Goal: Find specific page/section: Find specific page/section

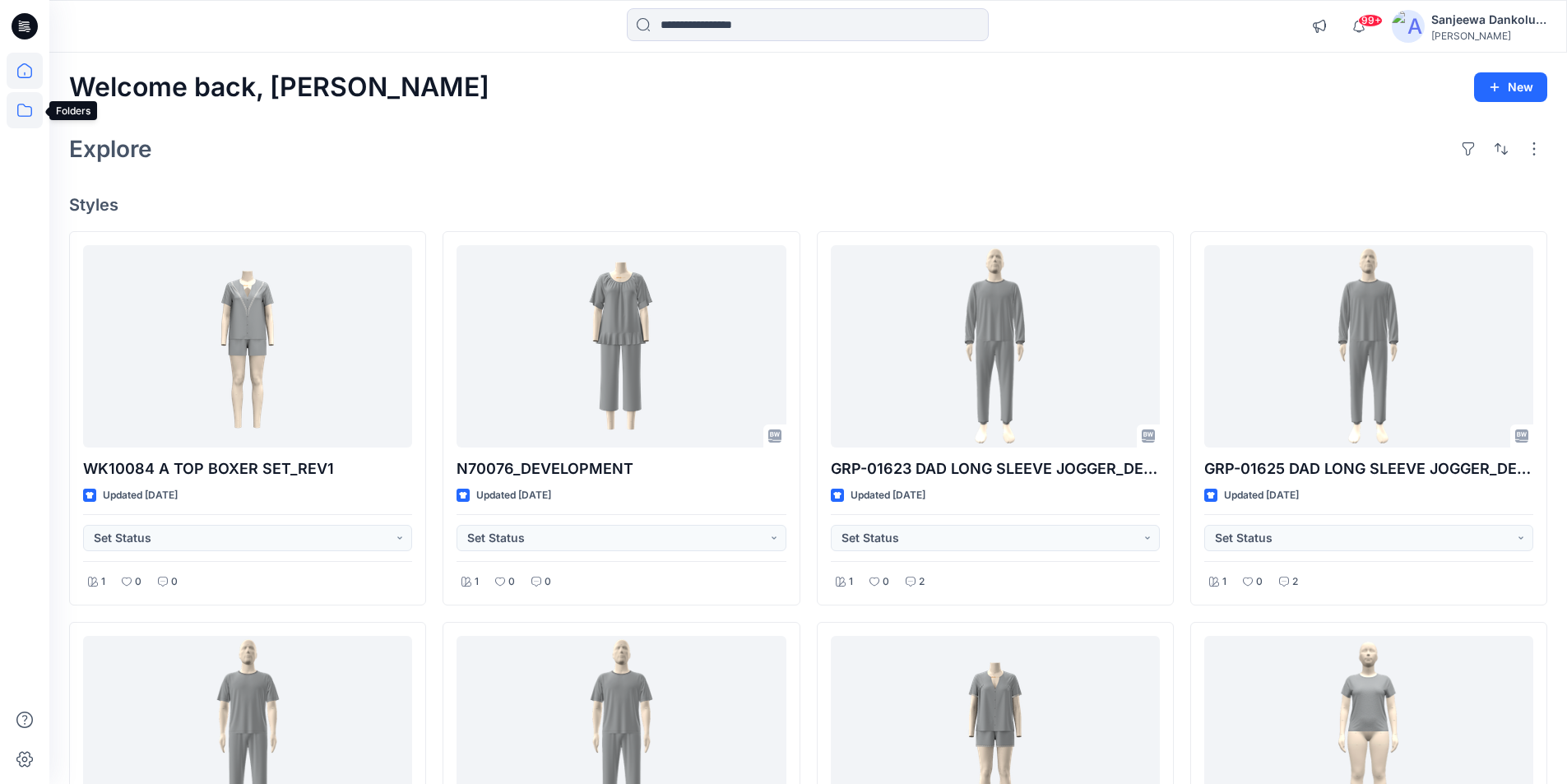
click at [26, 110] on icon at bounding box center [24, 109] width 36 height 36
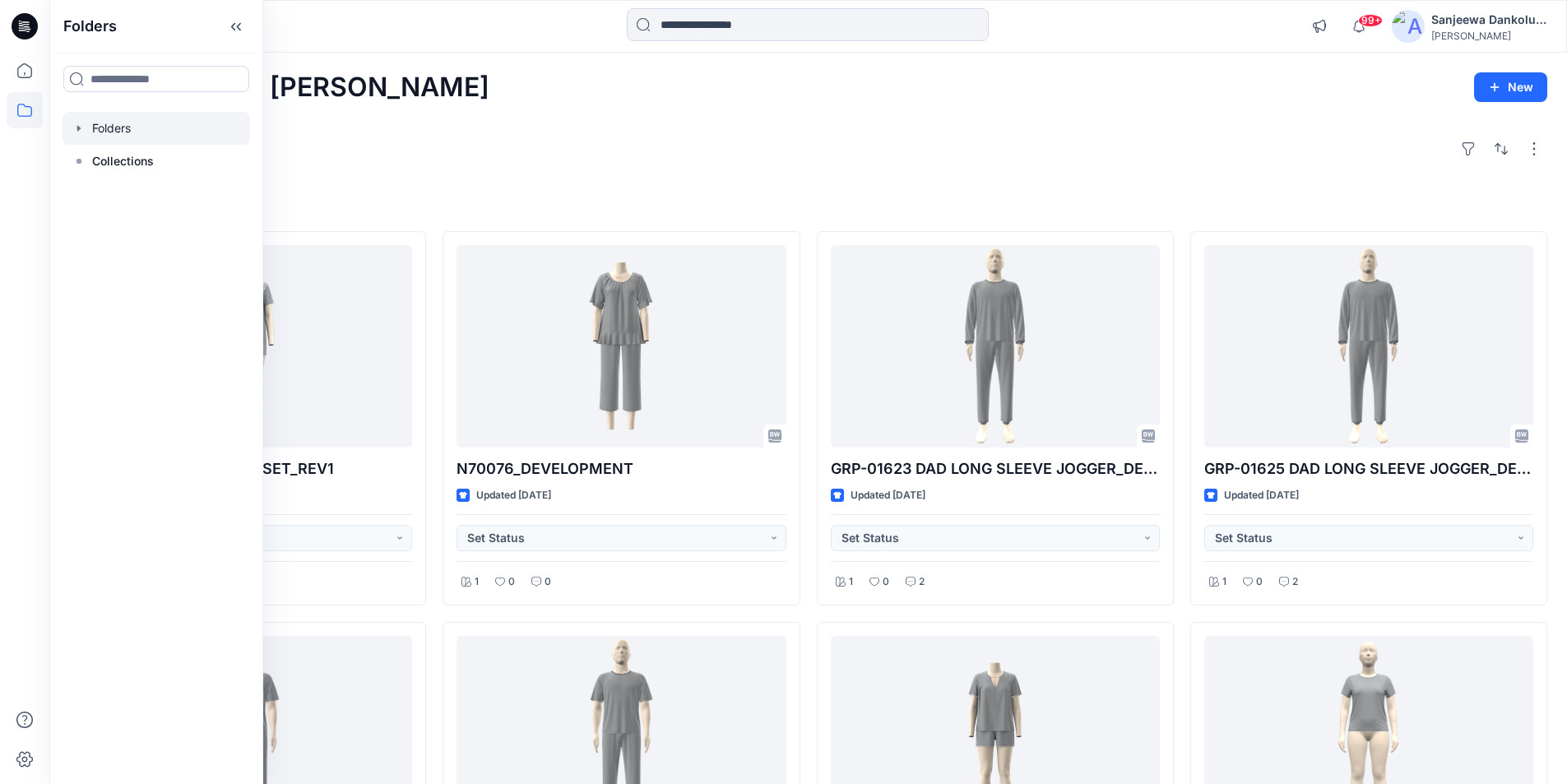
click at [162, 139] on div at bounding box center [156, 128] width 187 height 33
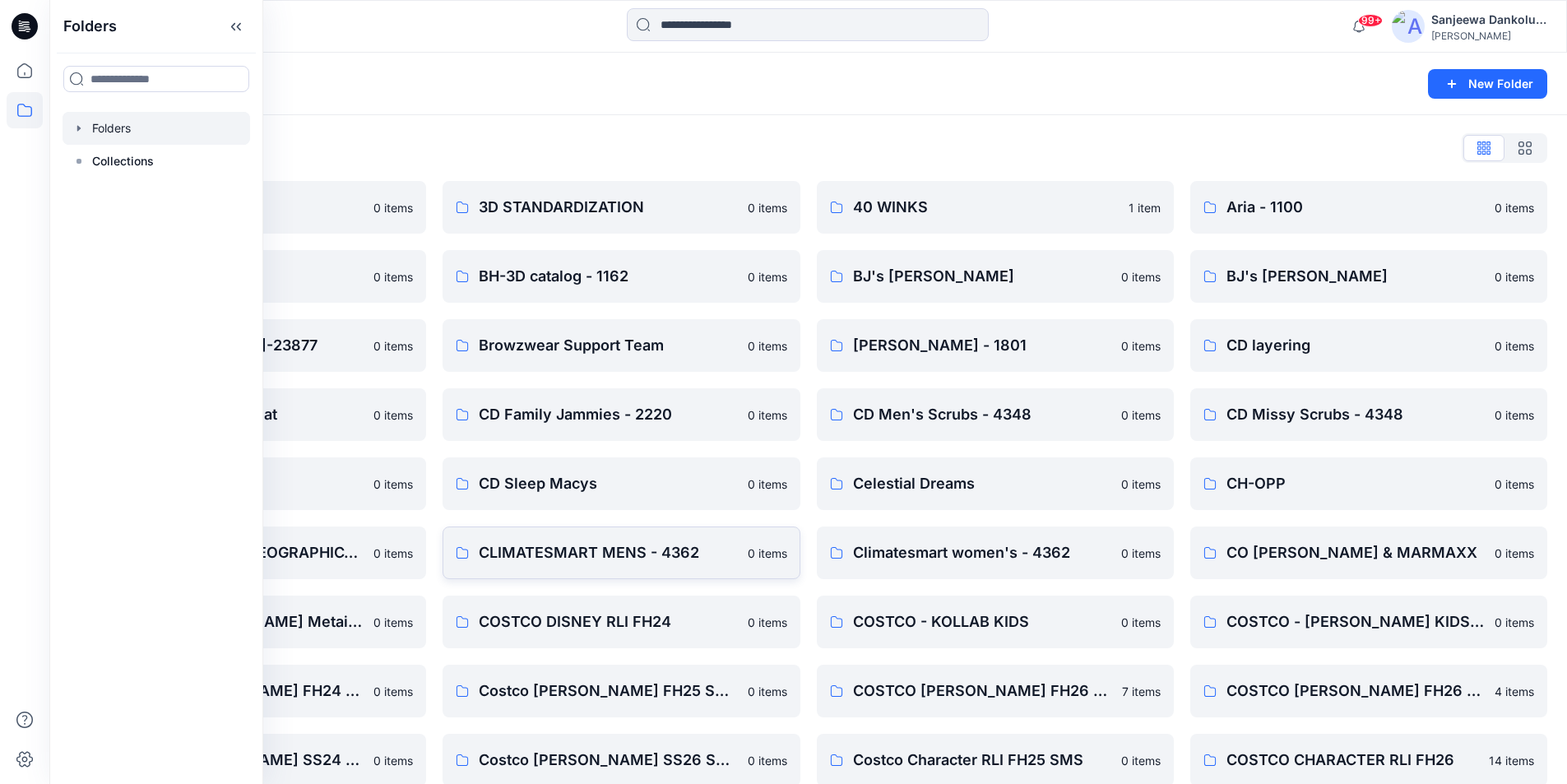
click at [575, 552] on p "CLIMATESMART MENS - 4362" at bounding box center [608, 552] width 259 height 23
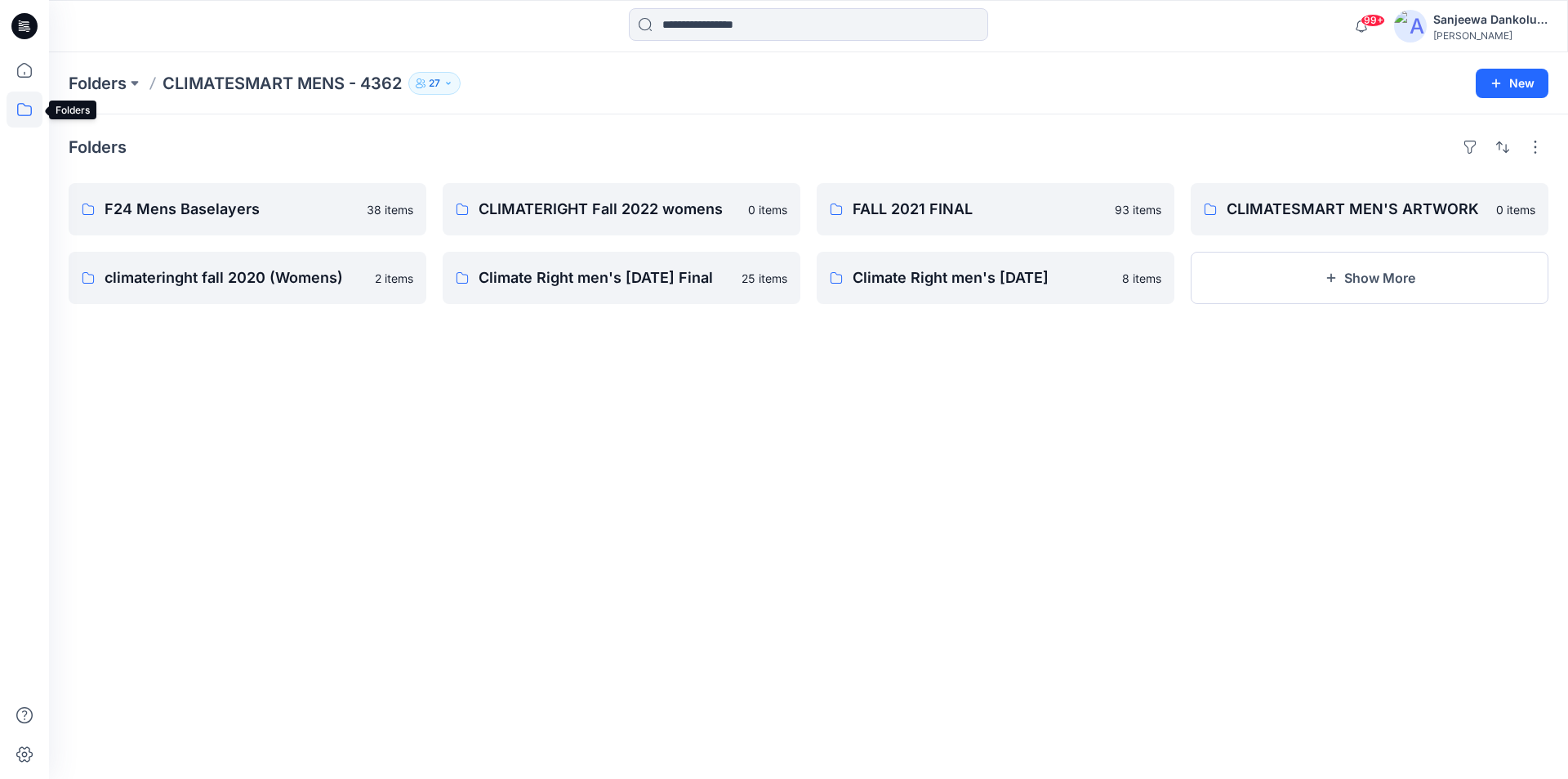
click at [23, 114] on icon at bounding box center [24, 108] width 36 height 36
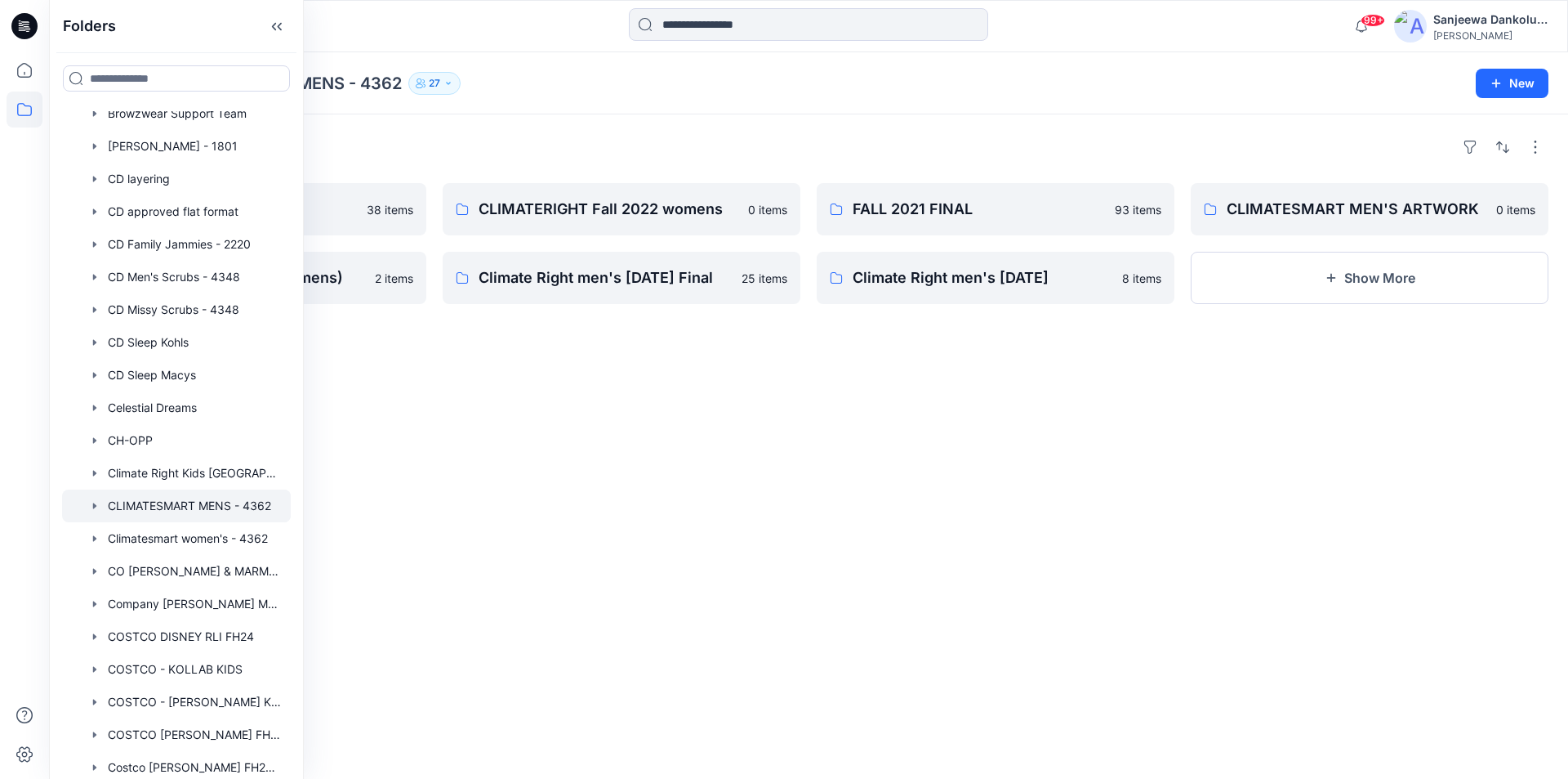
scroll to position [316, 0]
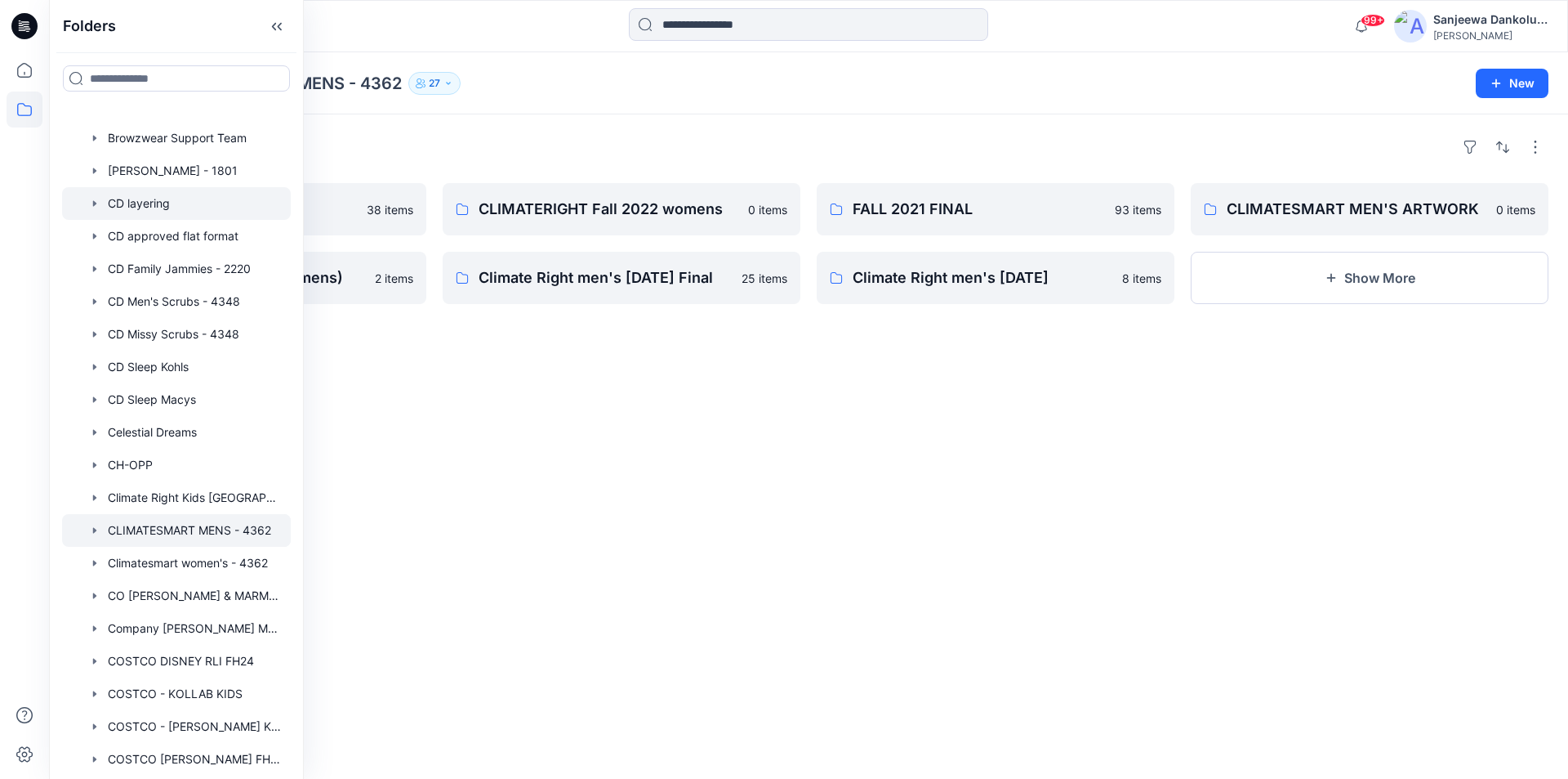
click at [158, 208] on div at bounding box center [176, 203] width 229 height 33
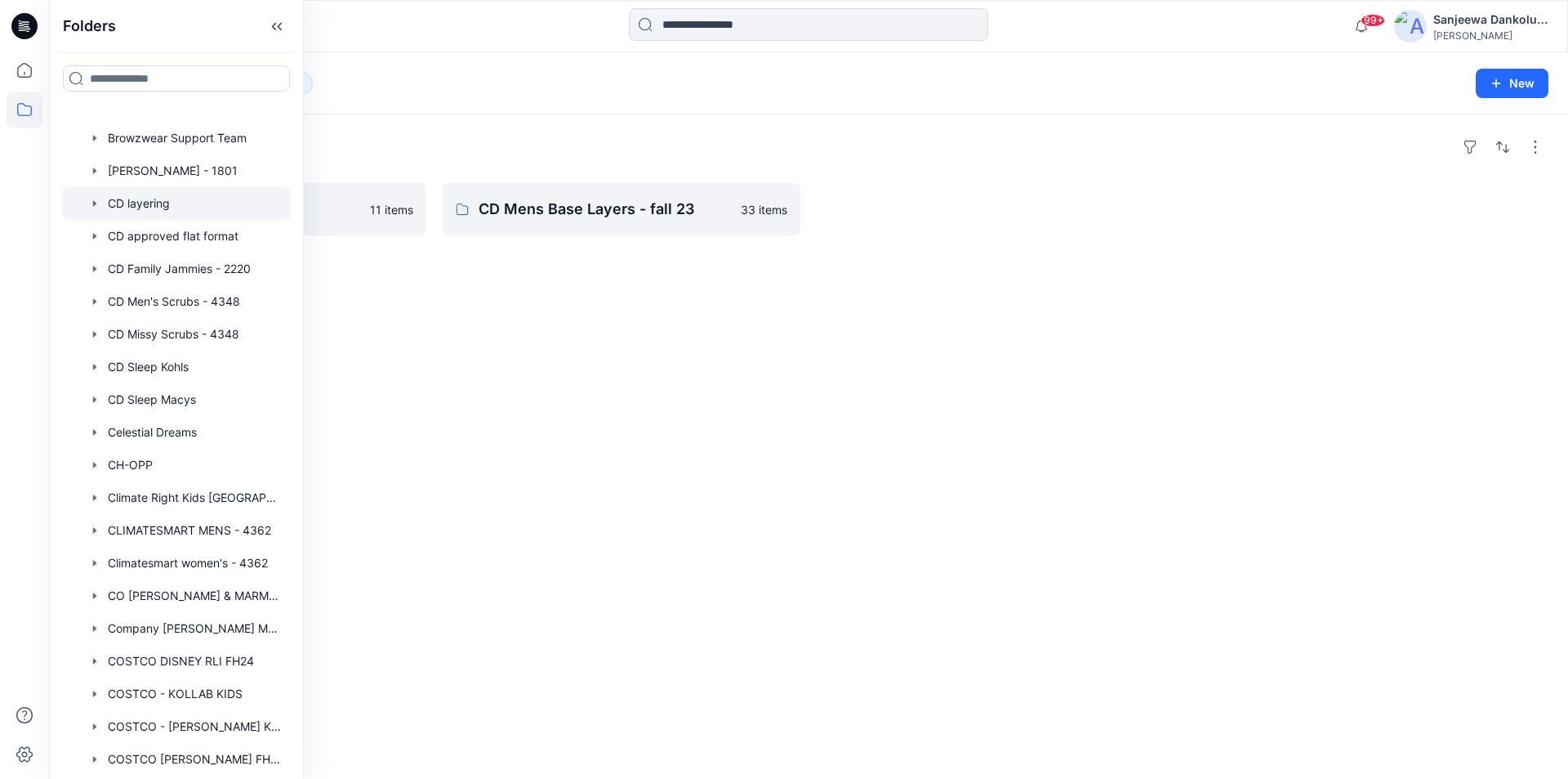
click at [645, 313] on div "Folders F25 CD MENS LAYERS 11 items CD Mens Base Layers - fall 23 33 items" at bounding box center [809, 446] width 1519 height 664
